Goal: Information Seeking & Learning: Learn about a topic

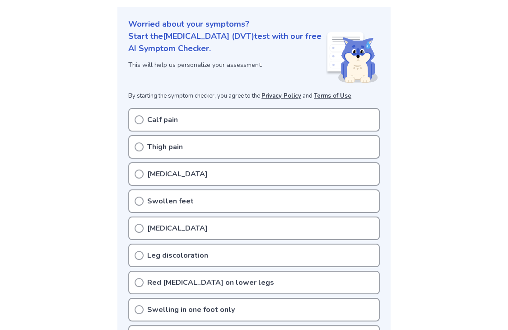
click at [137, 117] on icon at bounding box center [139, 119] width 9 height 9
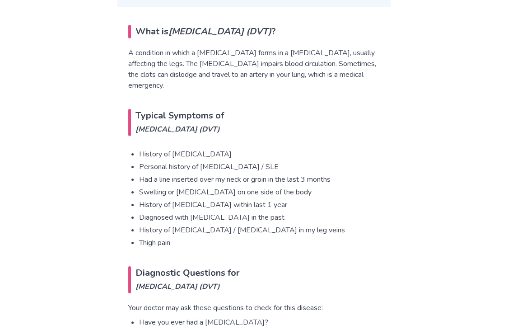
scroll to position [630, 0]
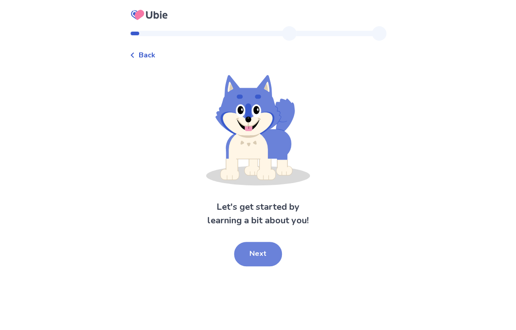
click at [266, 249] on button "Next" at bounding box center [258, 254] width 48 height 24
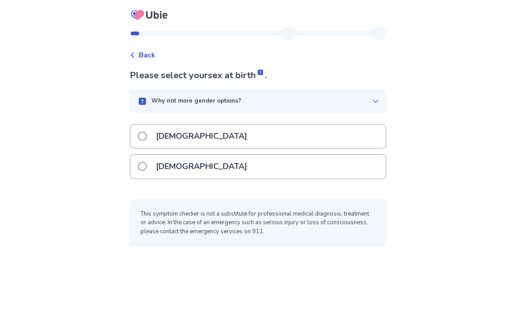
click at [226, 168] on div "Female" at bounding box center [258, 166] width 255 height 23
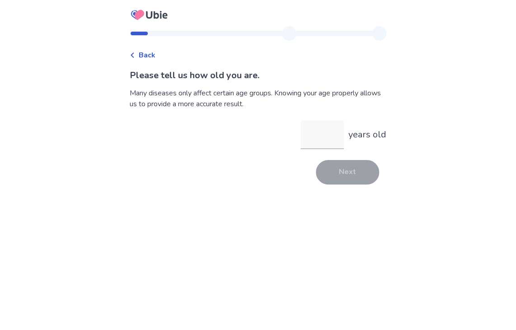
click at [141, 51] on div "Back" at bounding box center [143, 55] width 26 height 11
